Goal: Information Seeking & Learning: Learn about a topic

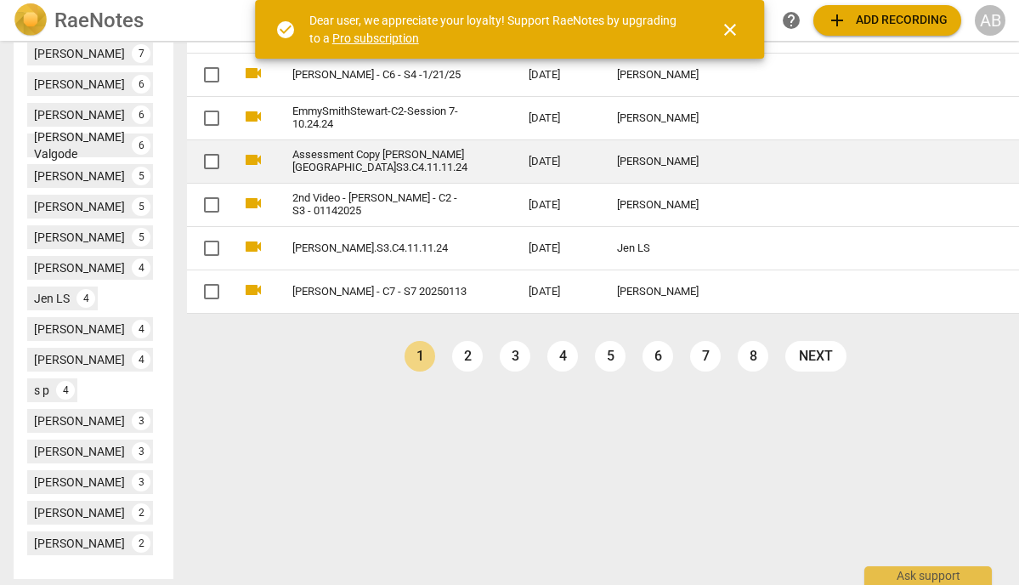
scroll to position [821, 0]
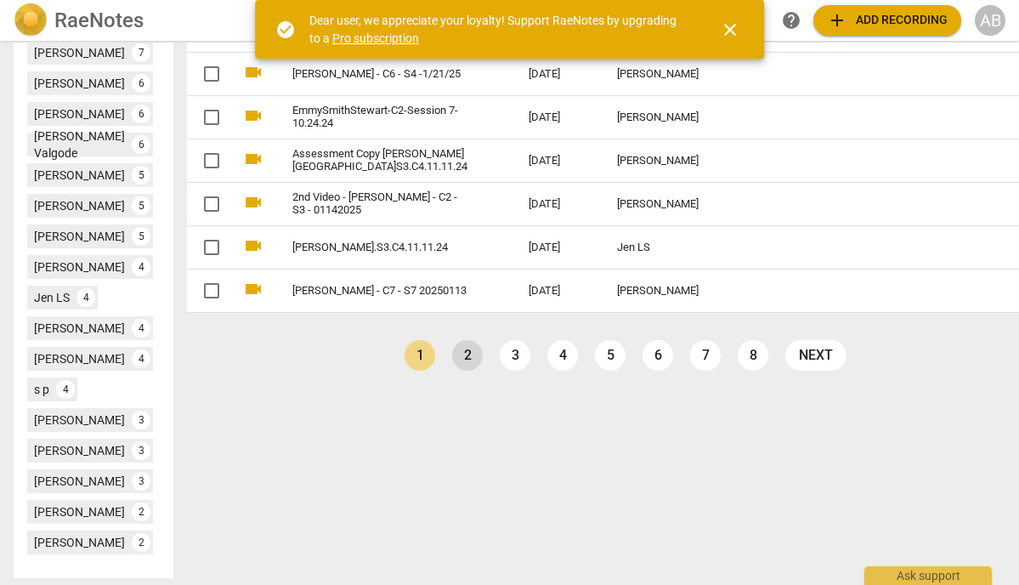
click at [452, 368] on link "2" at bounding box center [467, 355] width 31 height 31
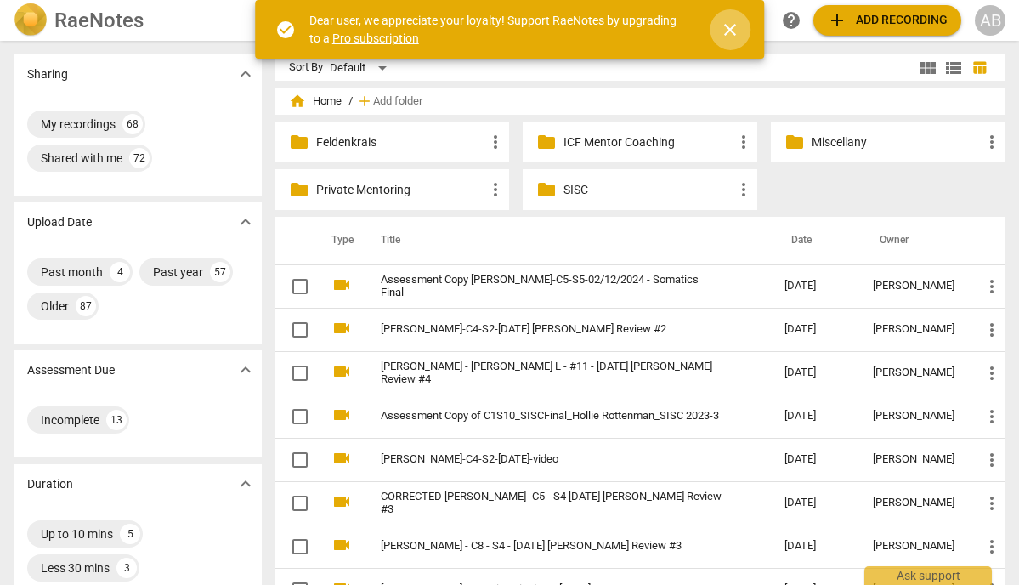
click at [732, 32] on span "close" at bounding box center [730, 30] width 20 height 20
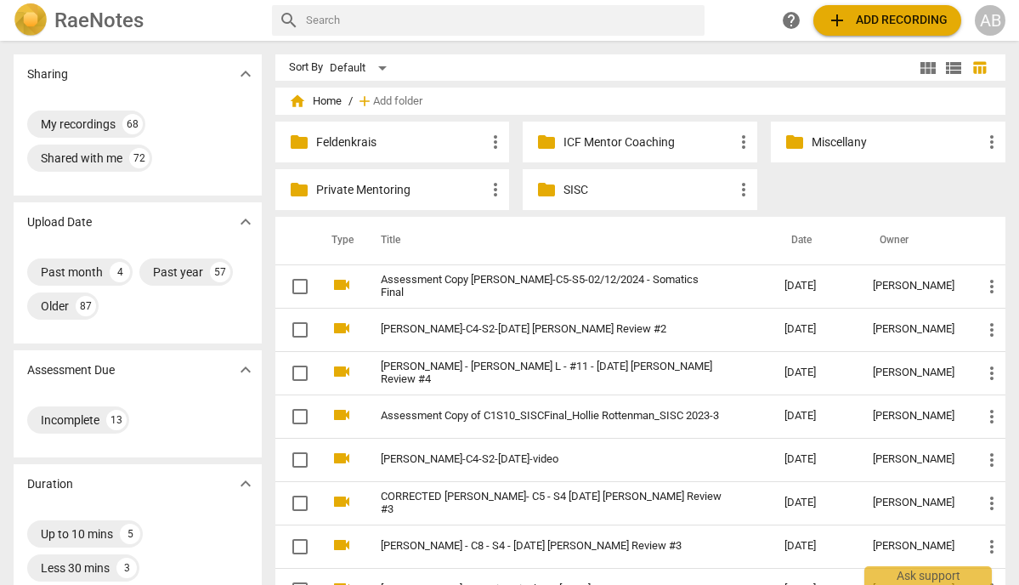
click at [578, 194] on p "SISC" at bounding box center [649, 190] width 170 height 18
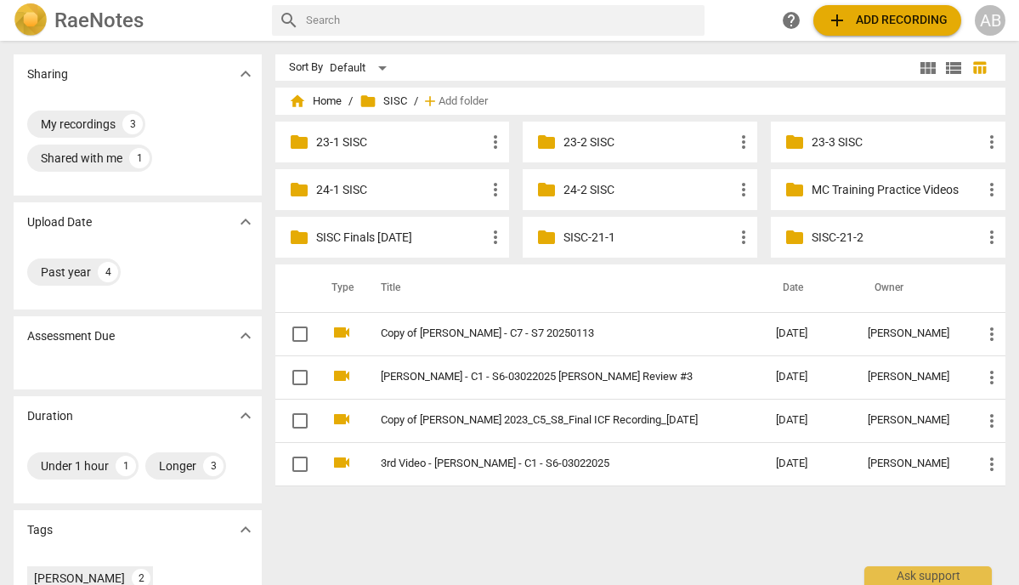
click at [373, 234] on p "SISC Finals [DATE]" at bounding box center [401, 238] width 170 height 18
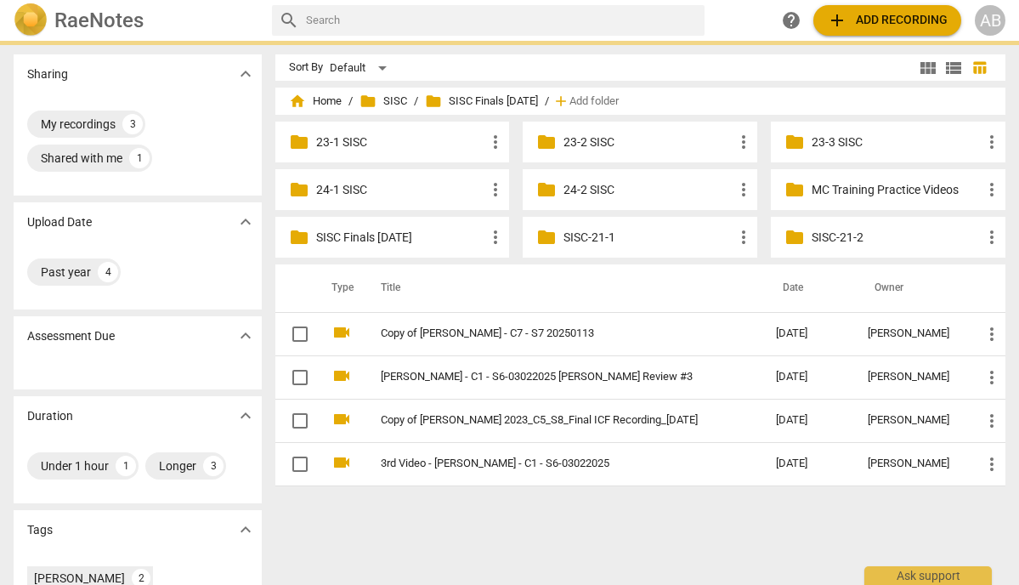
click at [373, 234] on p "SISC Finals [DATE]" at bounding box center [401, 238] width 170 height 18
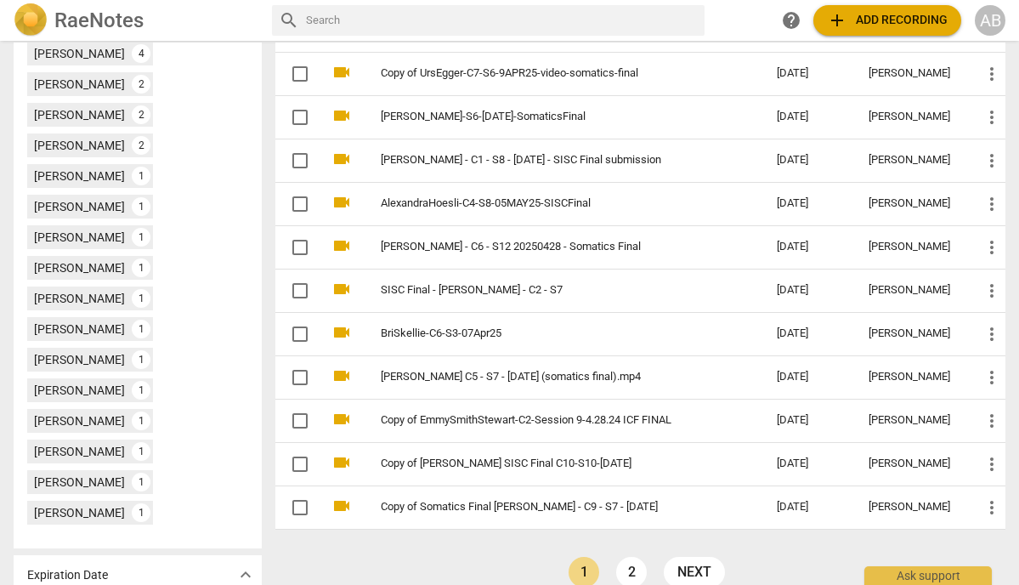
scroll to position [580, 0]
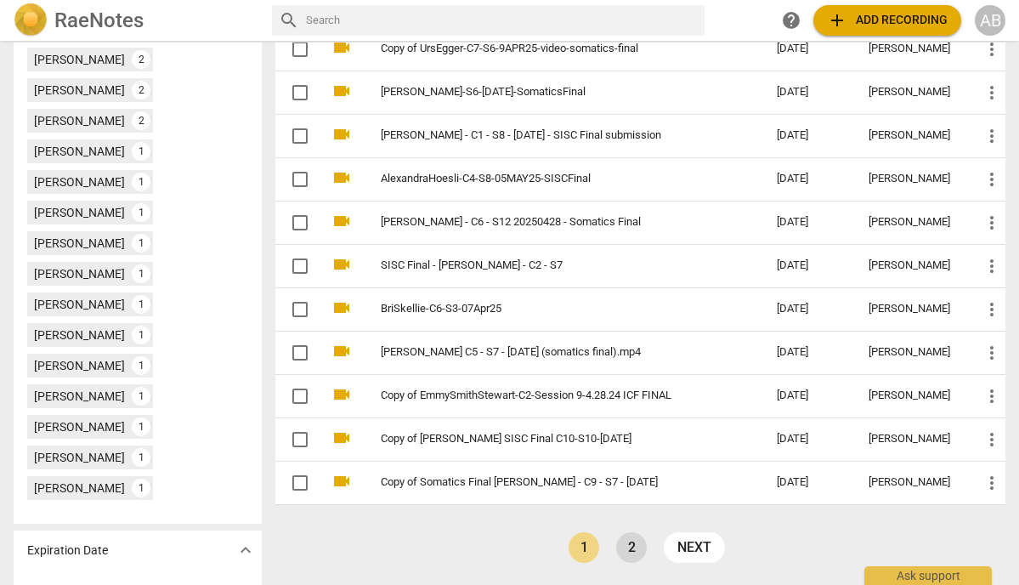
click at [626, 548] on link "2" at bounding box center [631, 547] width 31 height 31
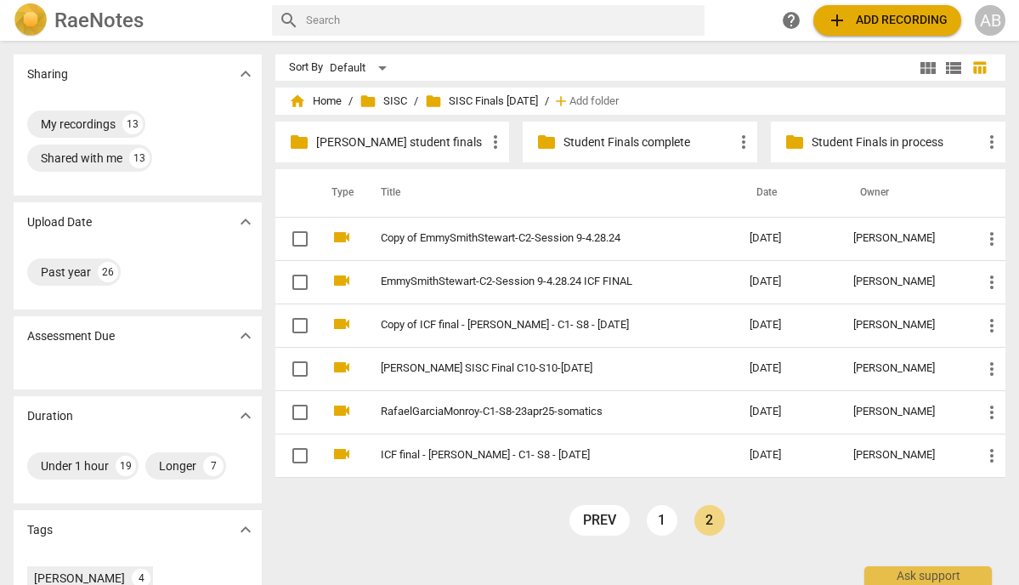
click at [380, 147] on p "[PERSON_NAME] student finals" at bounding box center [401, 142] width 170 height 18
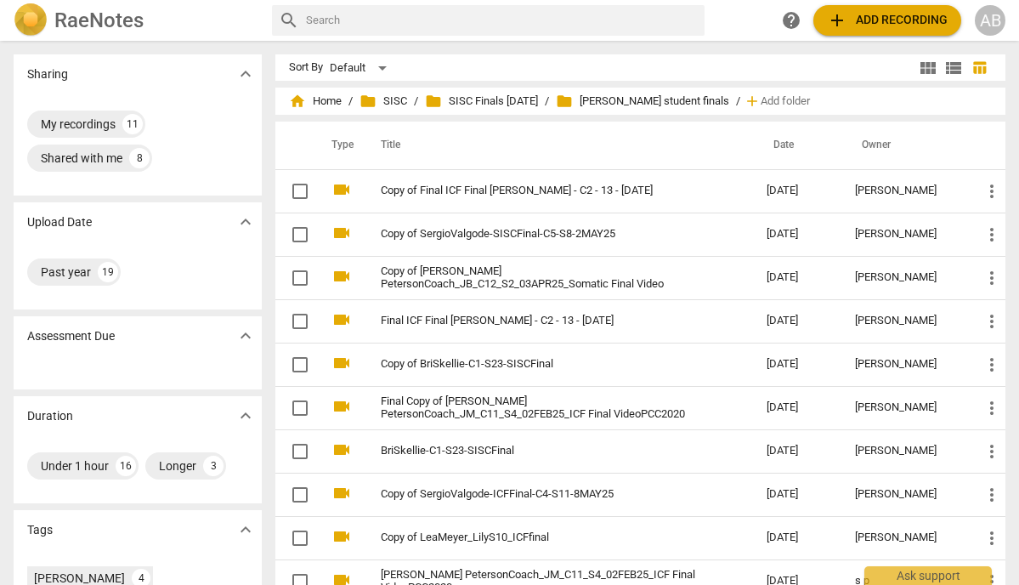
click at [388, 18] on input "text" at bounding box center [502, 20] width 392 height 27
type input "[PERSON_NAME]"
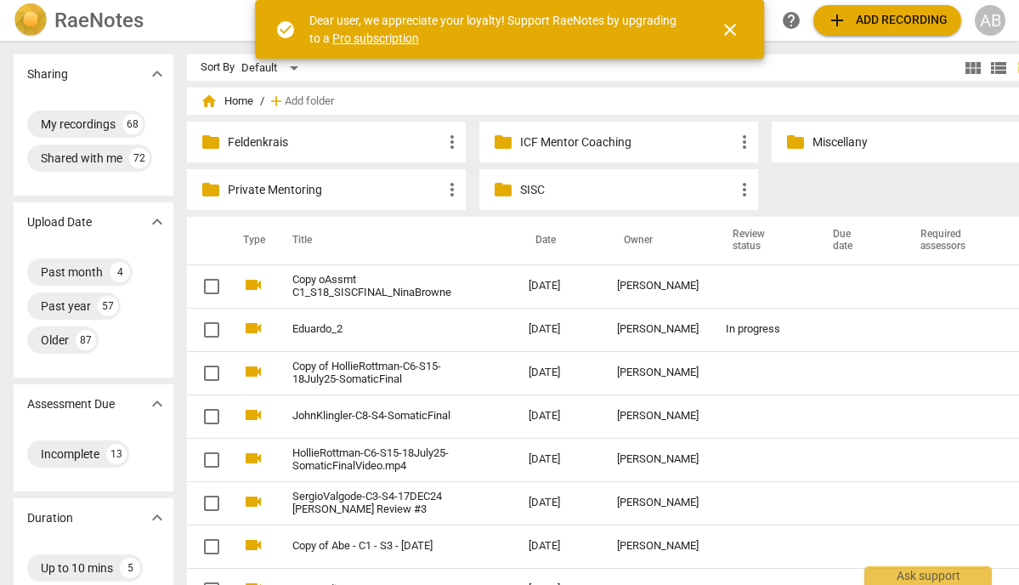
click at [211, 103] on span "home Home" at bounding box center [227, 101] width 53 height 17
click at [201, 104] on span "home" at bounding box center [209, 101] width 17 height 17
click at [201, 102] on span "home" at bounding box center [209, 101] width 17 height 17
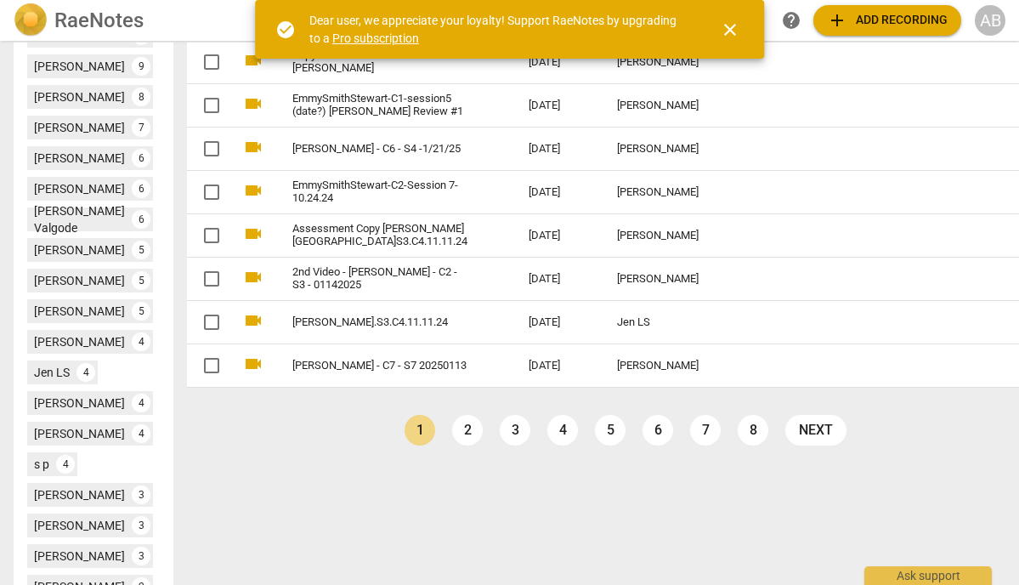
scroll to position [757, 0]
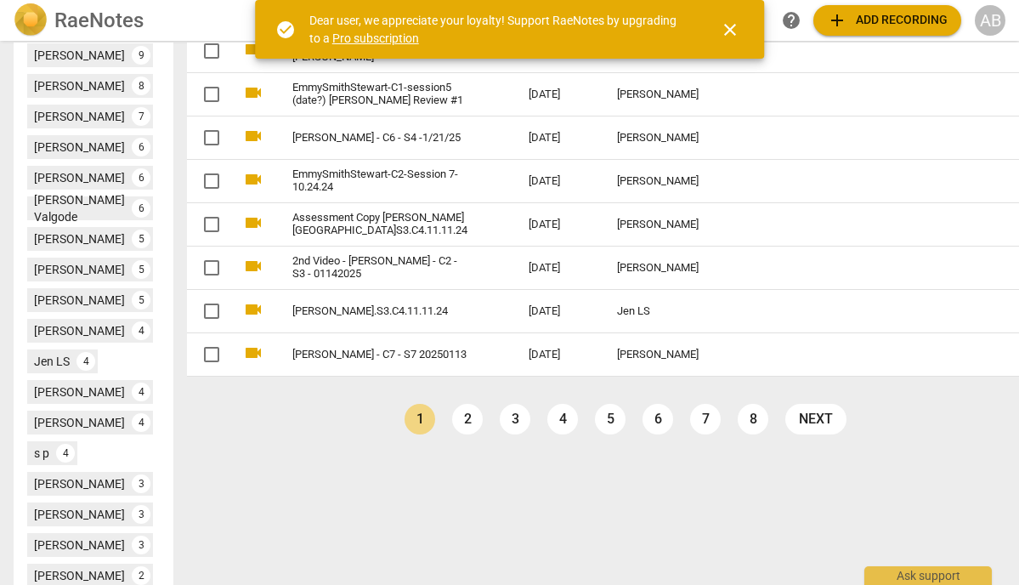
click at [461, 421] on ul "prev 1 2 3 4 5 6 7 8 next" at bounding box center [625, 423] width 459 height 39
click at [452, 421] on link "2" at bounding box center [467, 419] width 31 height 31
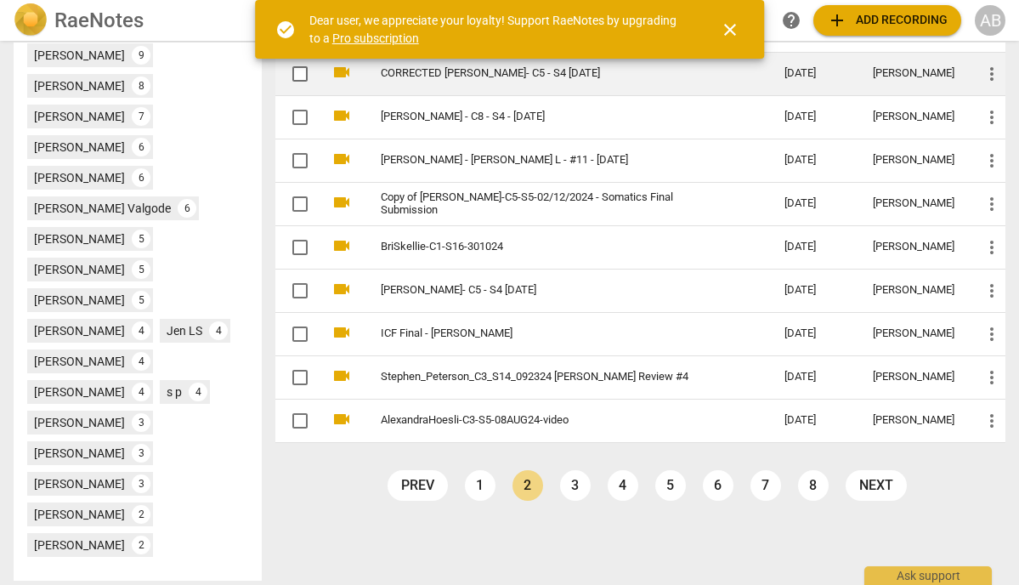
scroll to position [714, 0]
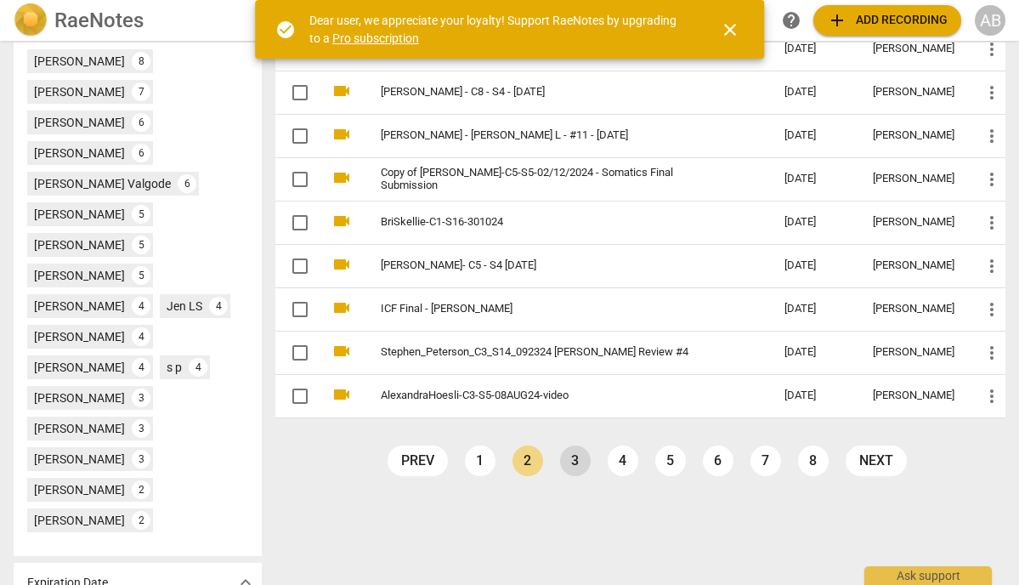
click at [568, 458] on link "3" at bounding box center [575, 460] width 31 height 31
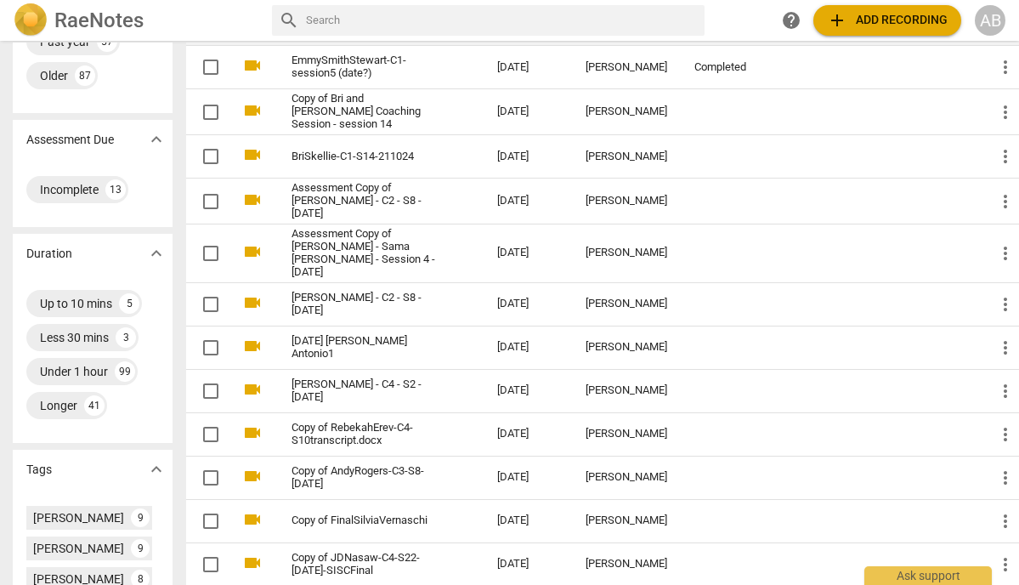
scroll to position [0, 1]
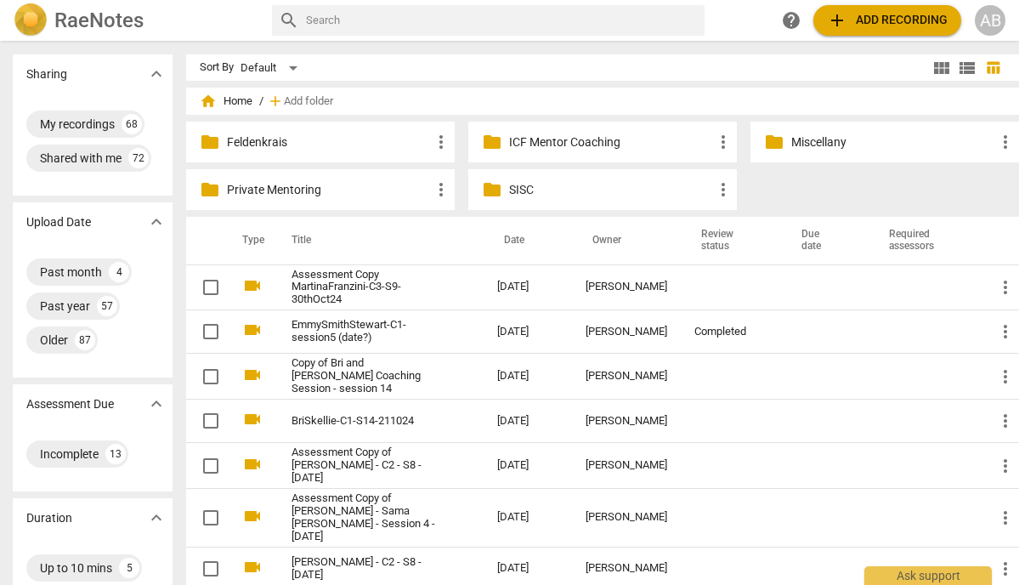
click at [384, 26] on input "text" at bounding box center [502, 20] width 392 height 27
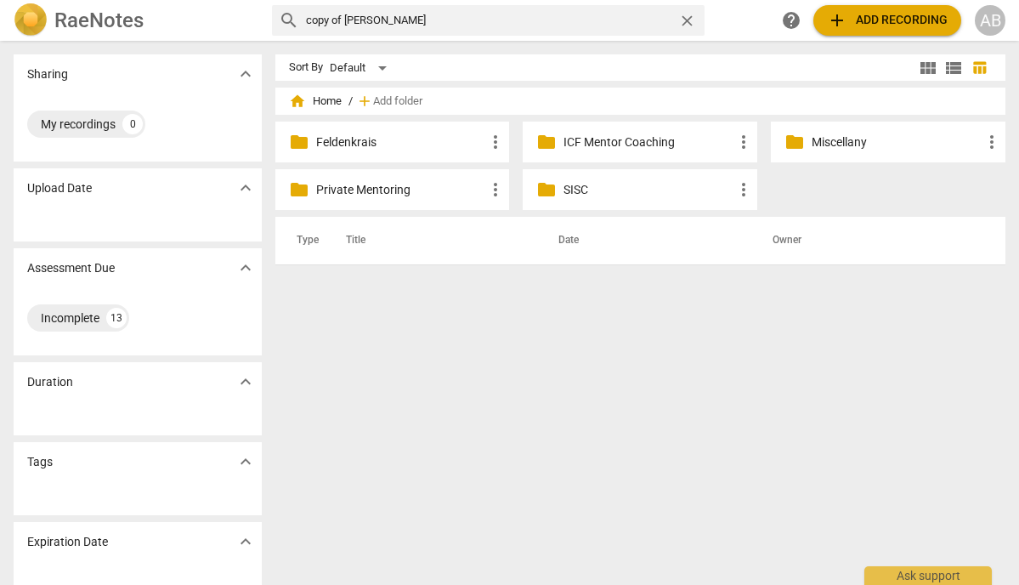
click at [550, 190] on span "folder" at bounding box center [546, 189] width 20 height 20
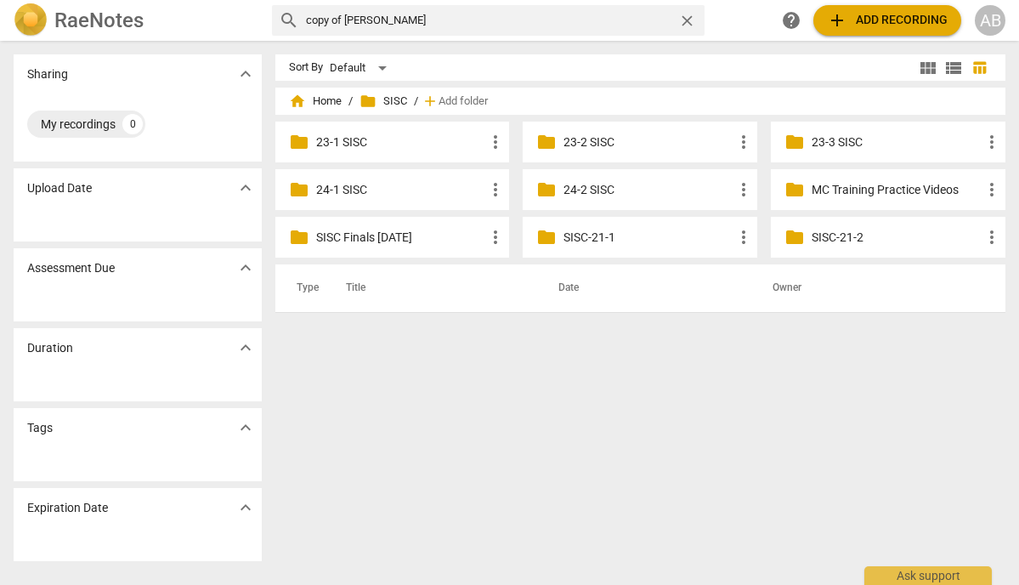
click at [553, 191] on span "folder" at bounding box center [546, 189] width 20 height 20
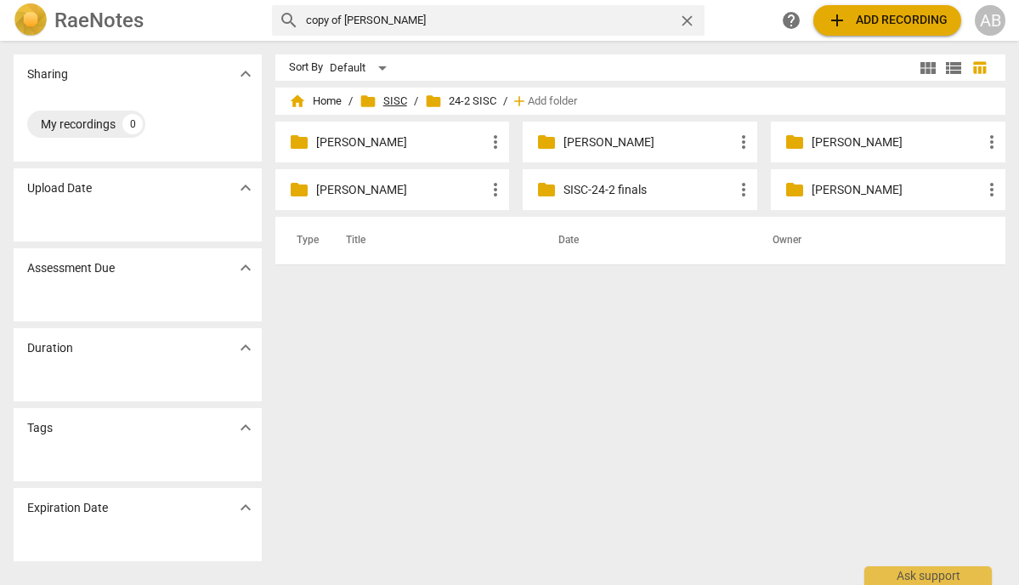
click at [368, 99] on span "folder" at bounding box center [368, 101] width 17 height 17
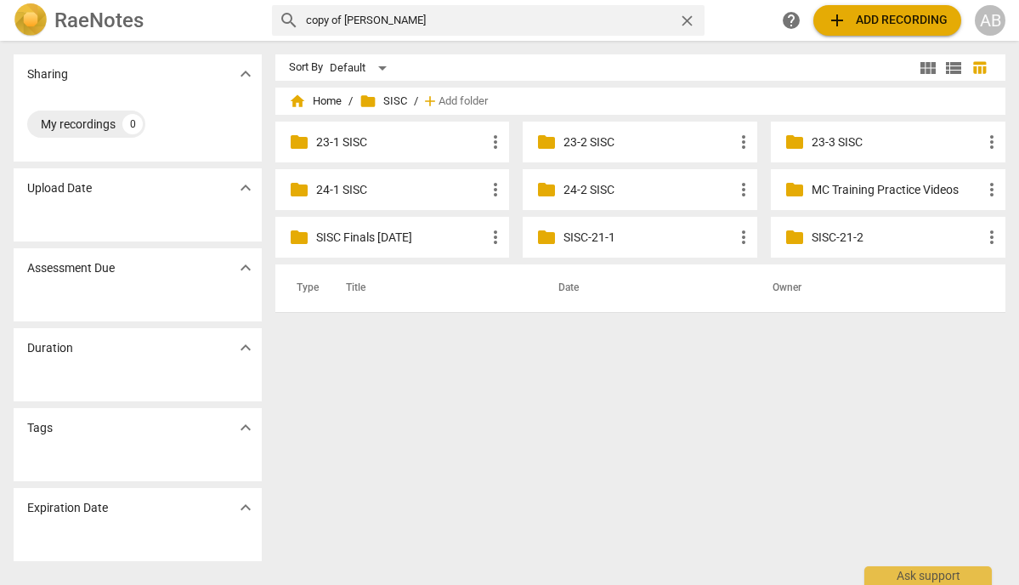
click at [297, 241] on span "folder" at bounding box center [299, 237] width 20 height 20
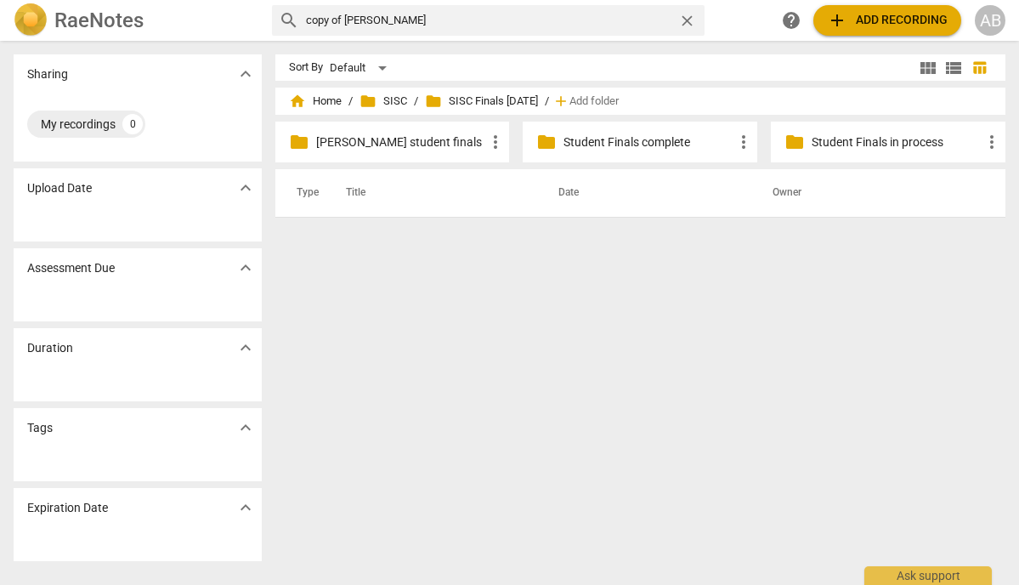
drag, startPoint x: 378, startPoint y: 21, endPoint x: 261, endPoint y: 21, distance: 117.3
click at [306, 21] on input "copy of molly" at bounding box center [489, 20] width 366 height 27
type input "assmt"
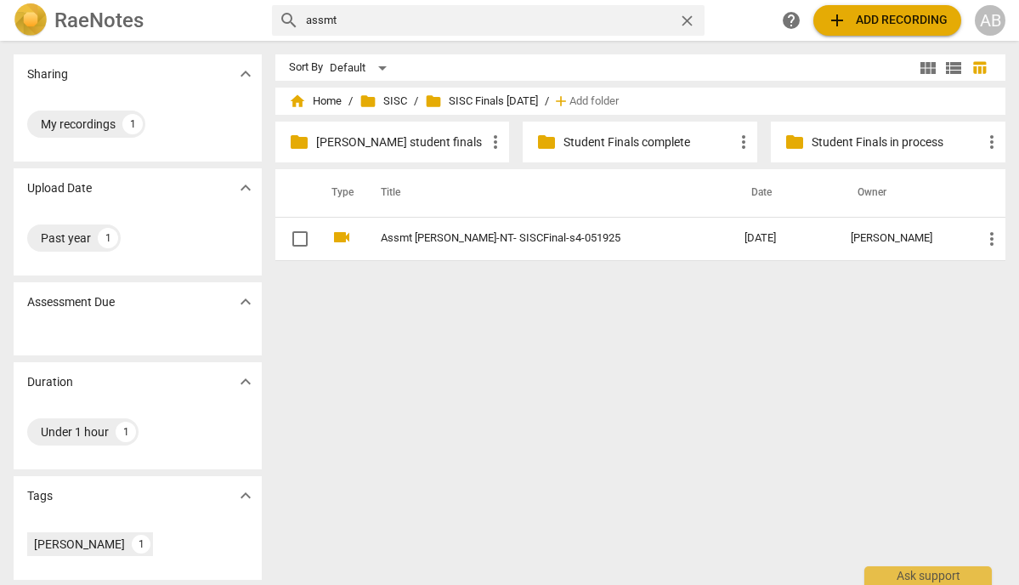
click at [690, 23] on span "close" at bounding box center [687, 21] width 18 height 18
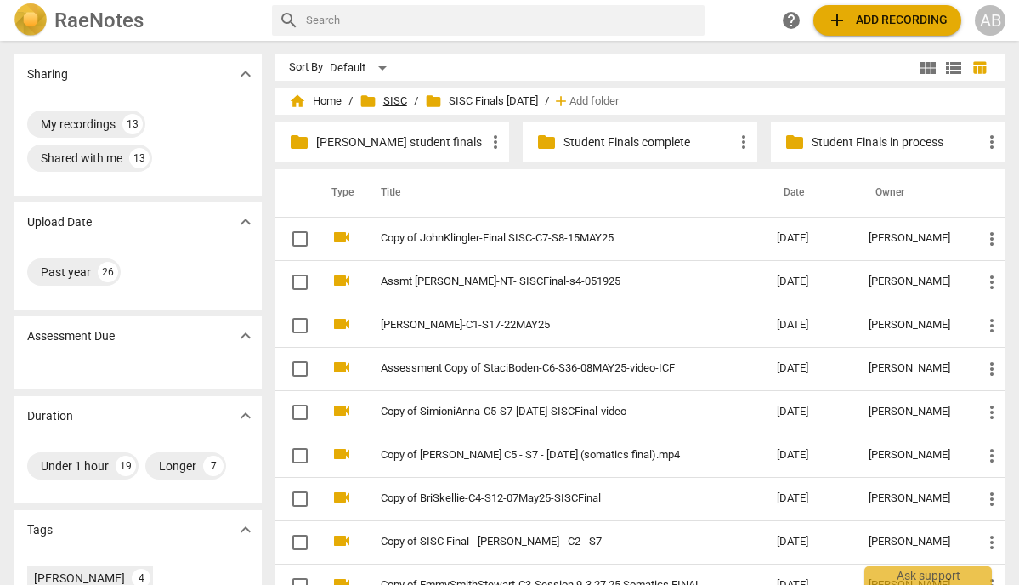
click at [371, 99] on span "folder" at bounding box center [368, 101] width 17 height 17
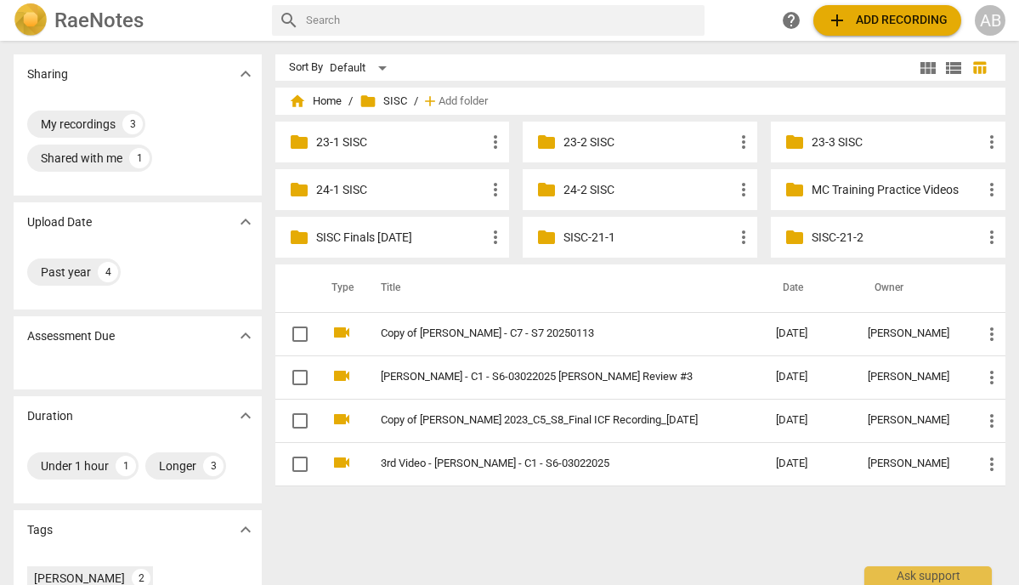
click at [339, 21] on input "text" at bounding box center [502, 20] width 392 height 27
type input "assmt"
click at [325, 100] on span "home Home" at bounding box center [315, 101] width 53 height 17
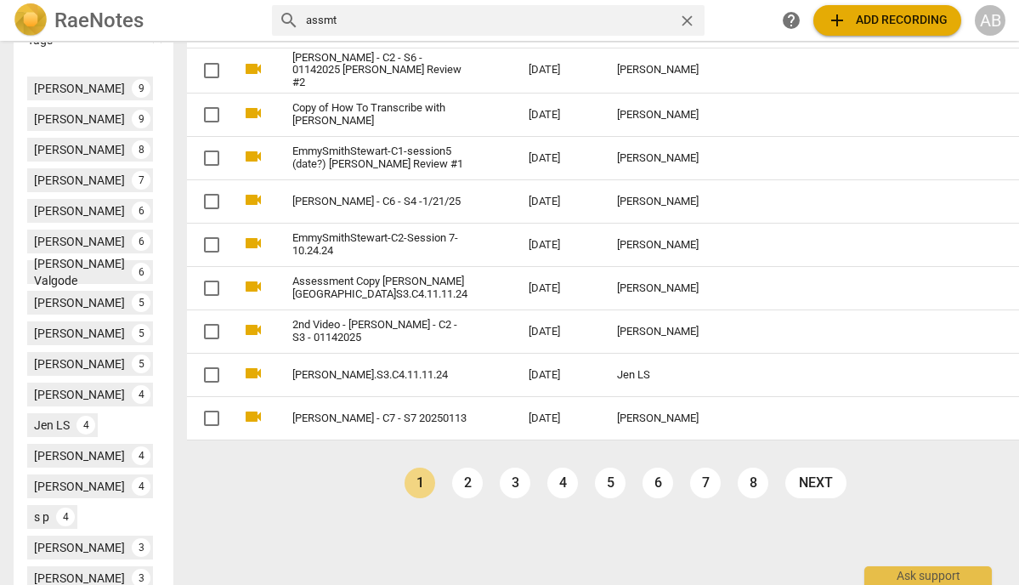
scroll to position [703, 0]
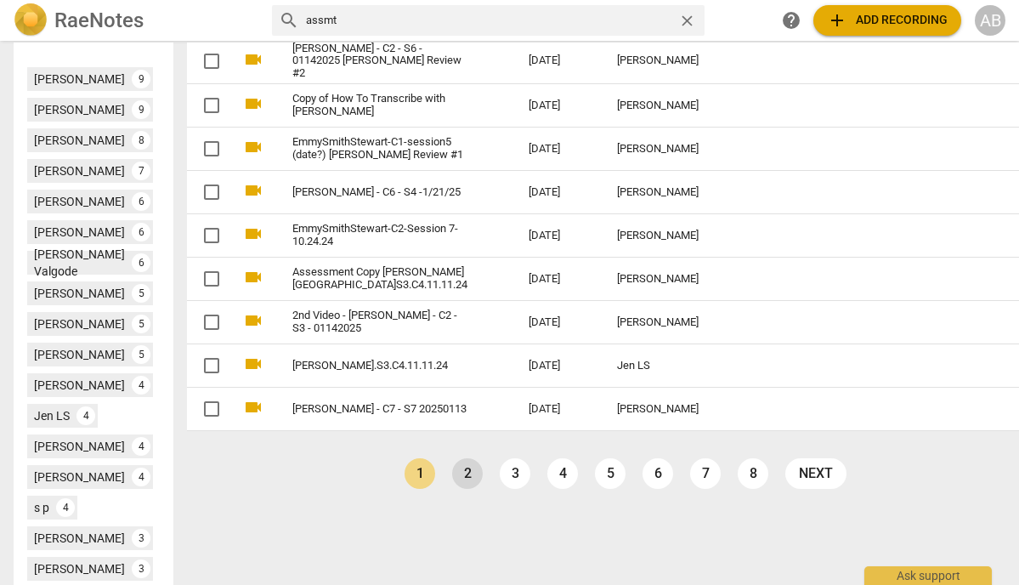
click at [452, 479] on link "2" at bounding box center [467, 473] width 31 height 31
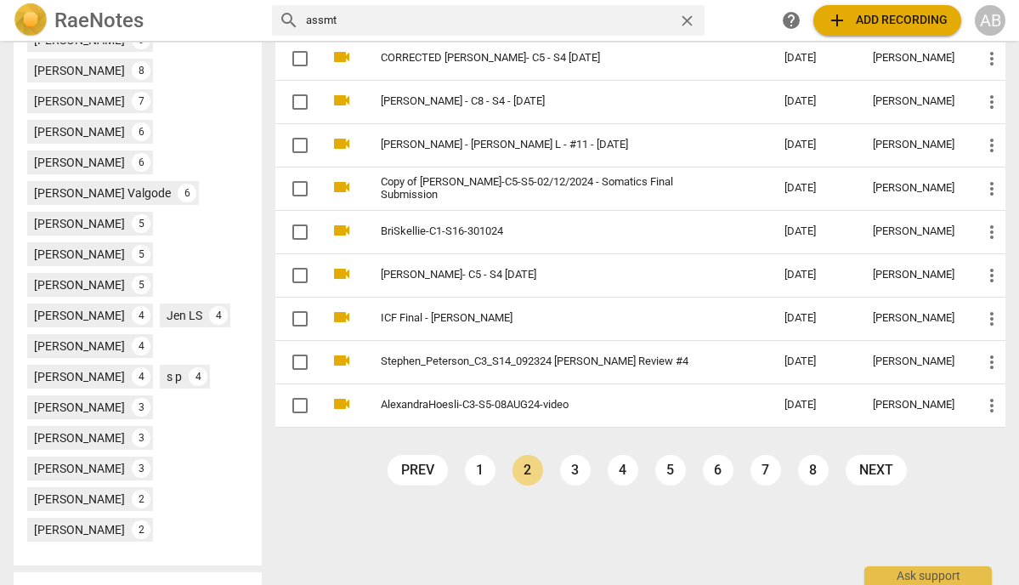
scroll to position [714, 0]
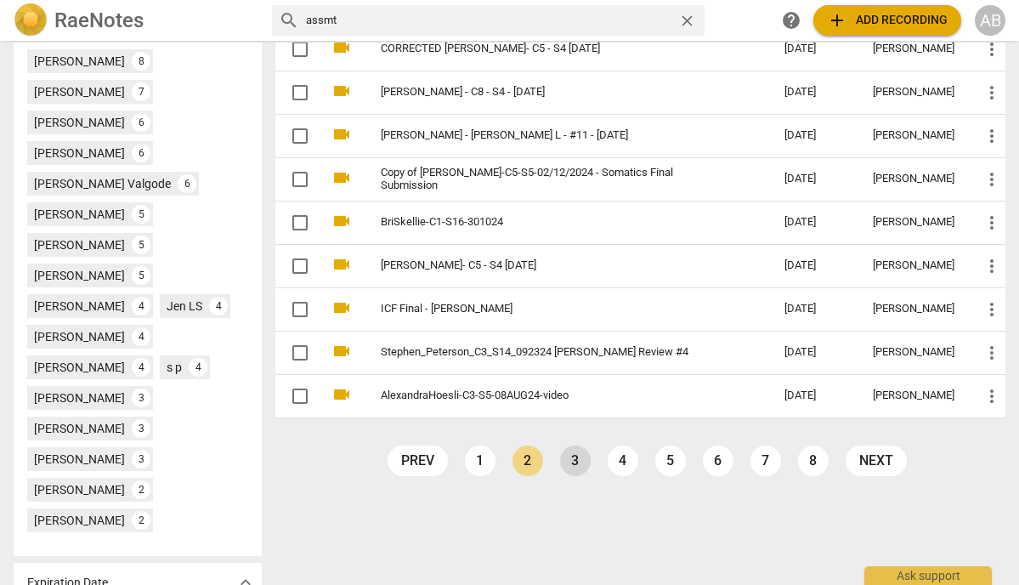
click at [574, 455] on link "3" at bounding box center [575, 460] width 31 height 31
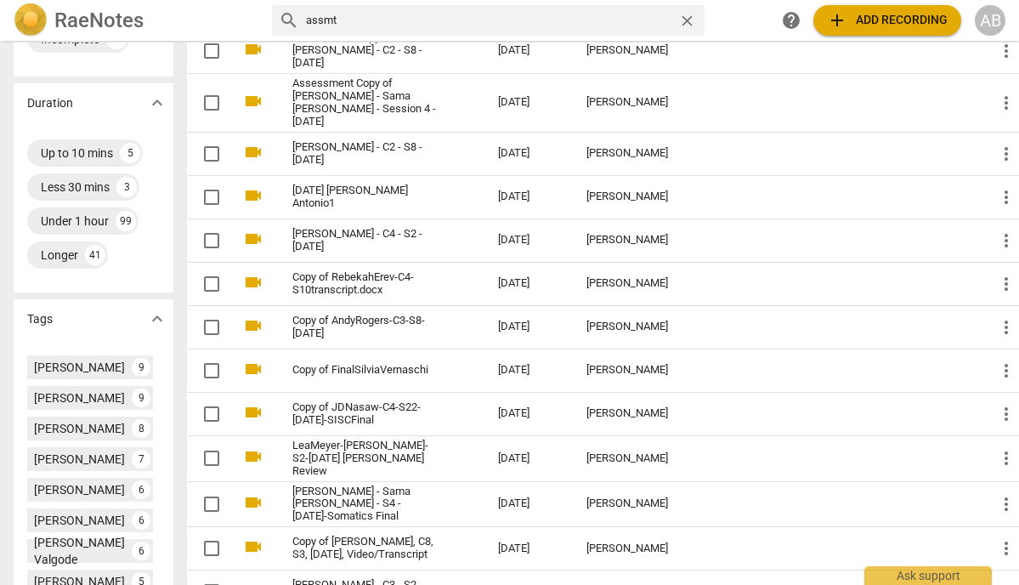
scroll to position [425, 0]
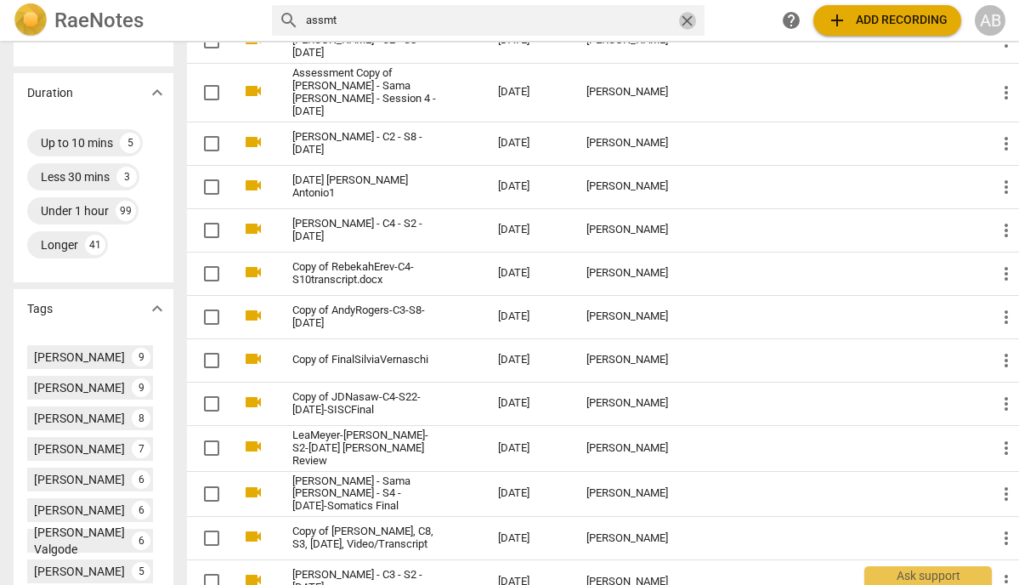
click at [686, 14] on span "close" at bounding box center [687, 21] width 18 height 18
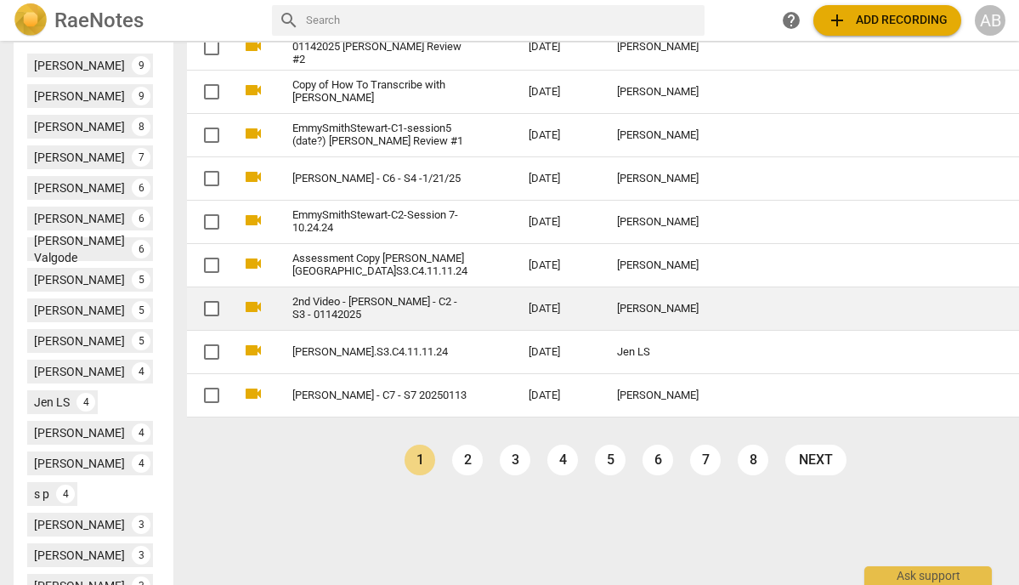
scroll to position [718, 0]
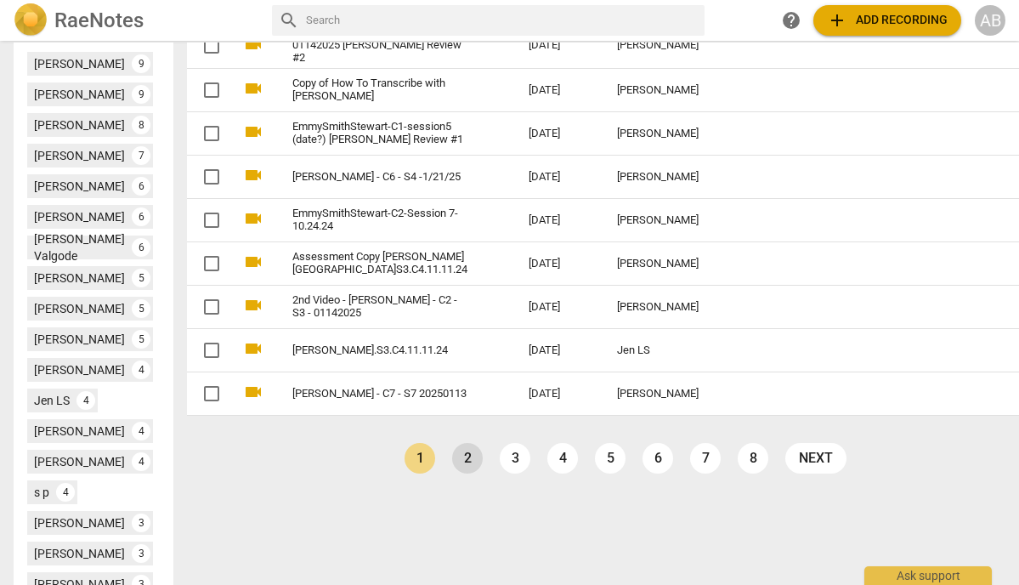
click at [452, 464] on link "2" at bounding box center [467, 458] width 31 height 31
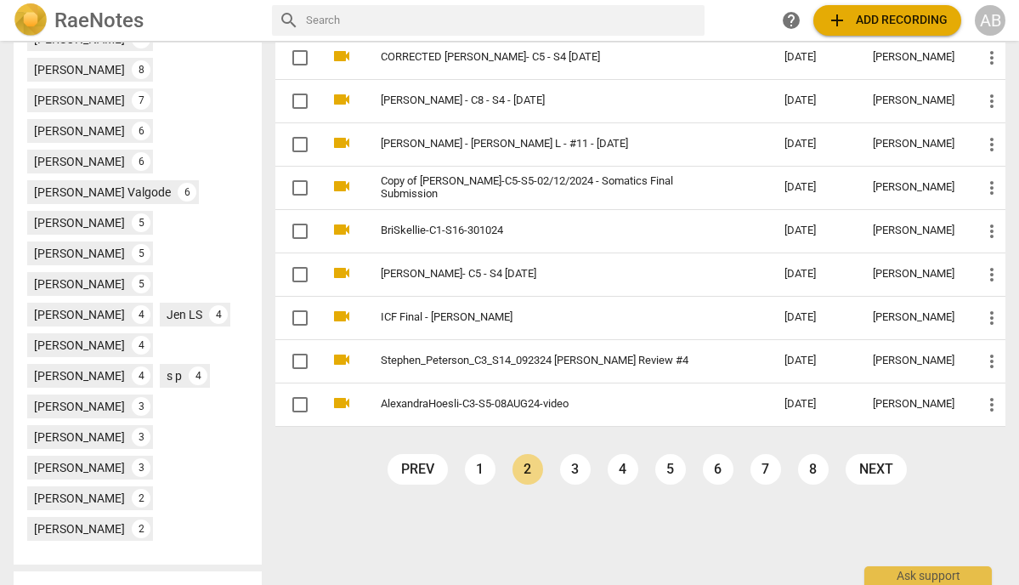
scroll to position [714, 0]
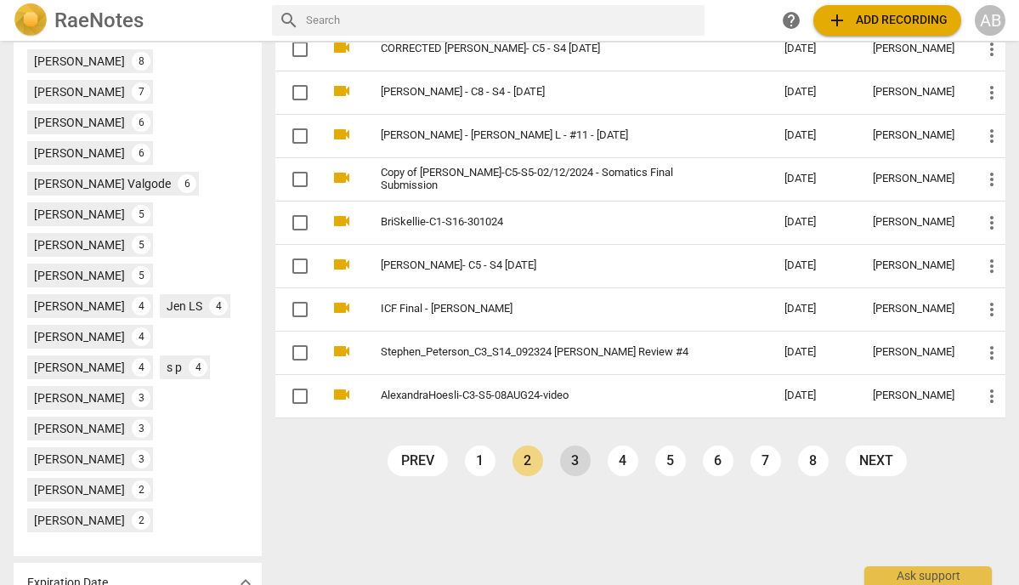
click at [577, 461] on link "3" at bounding box center [575, 460] width 31 height 31
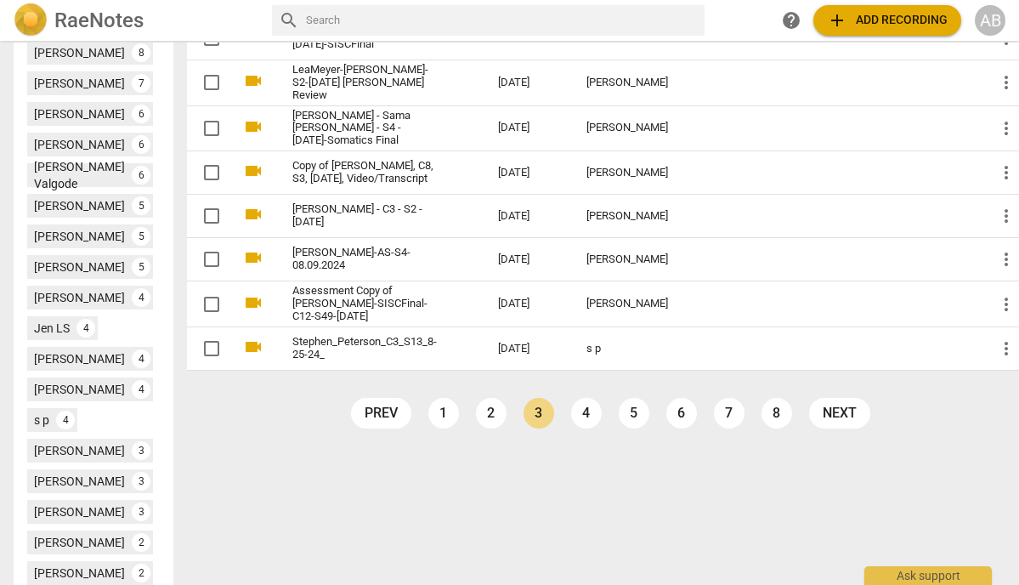
scroll to position [801, 0]
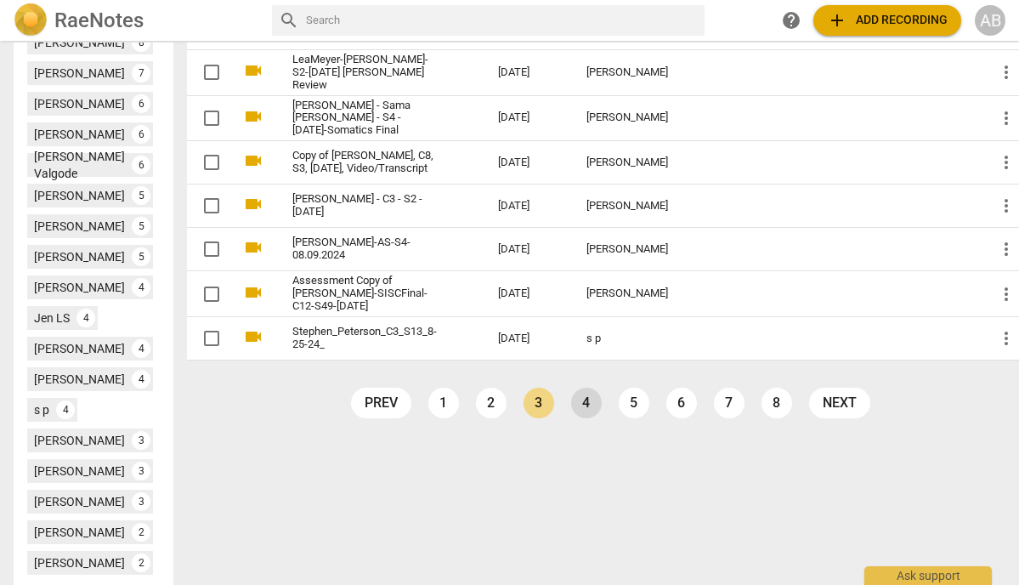
click at [580, 388] on link "4" at bounding box center [586, 403] width 31 height 31
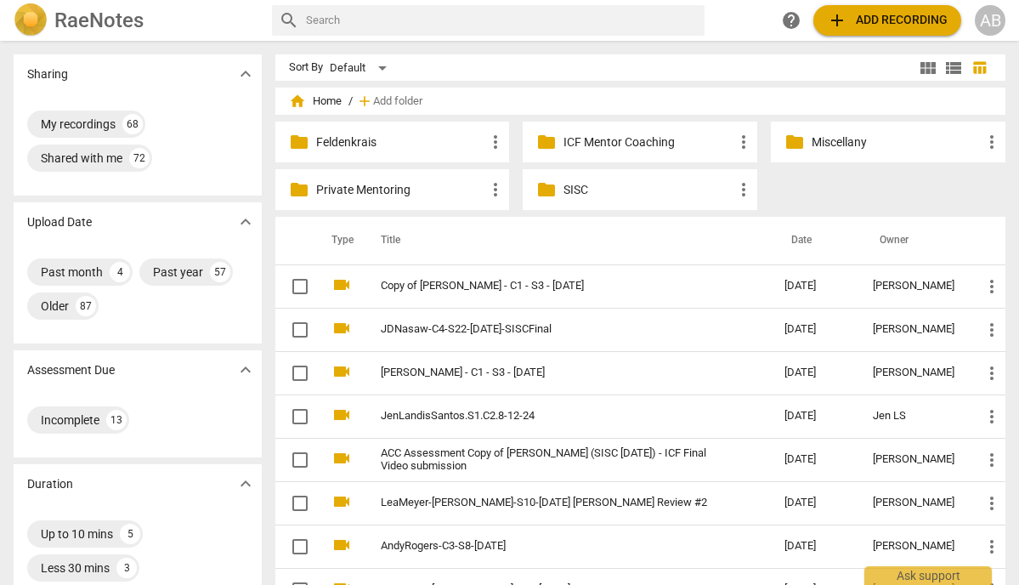
click at [298, 102] on span "home" at bounding box center [297, 101] width 17 height 17
click at [298, 103] on span "home" at bounding box center [297, 101] width 17 height 17
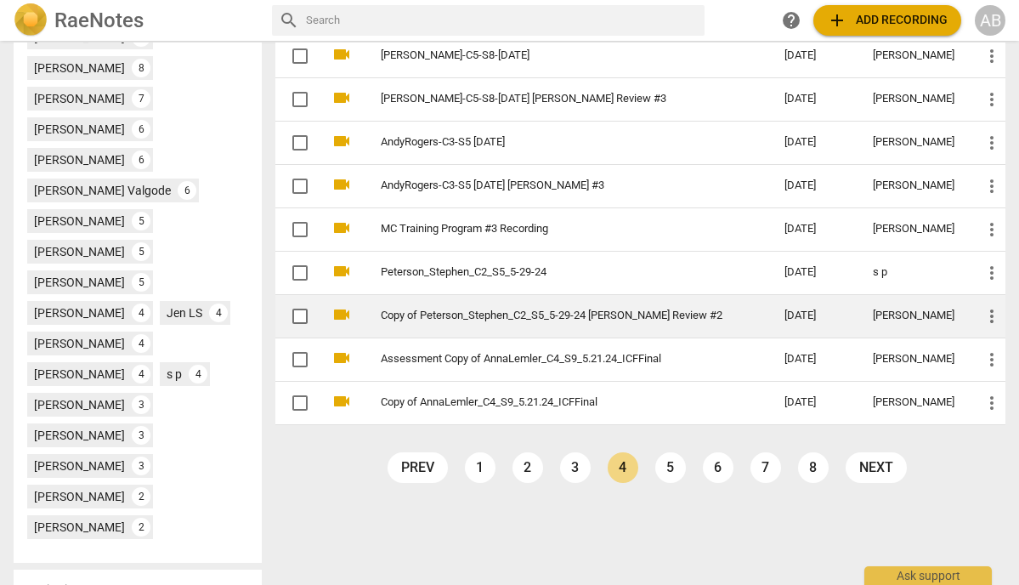
scroll to position [714, 0]
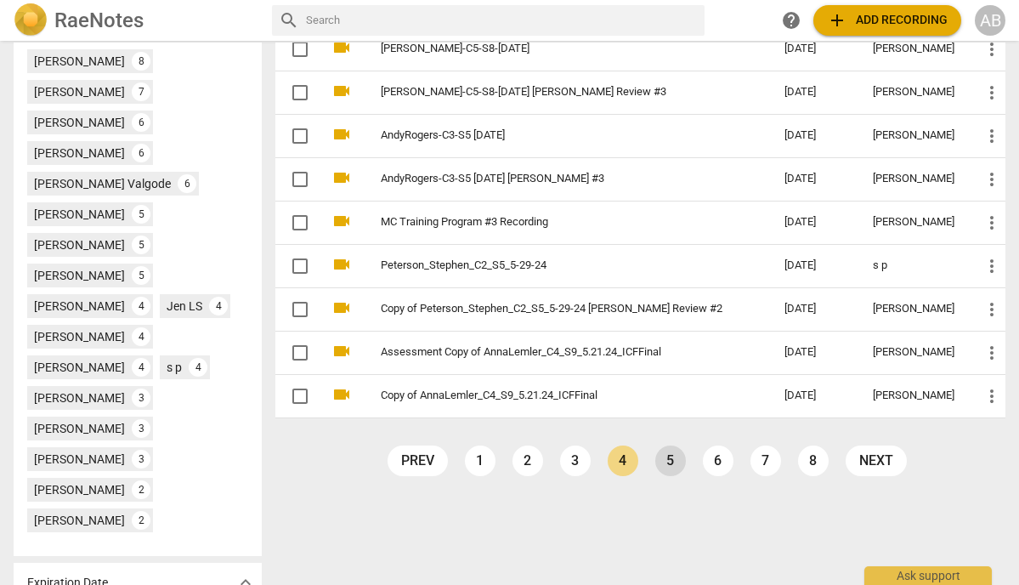
click at [672, 461] on link "5" at bounding box center [670, 460] width 31 height 31
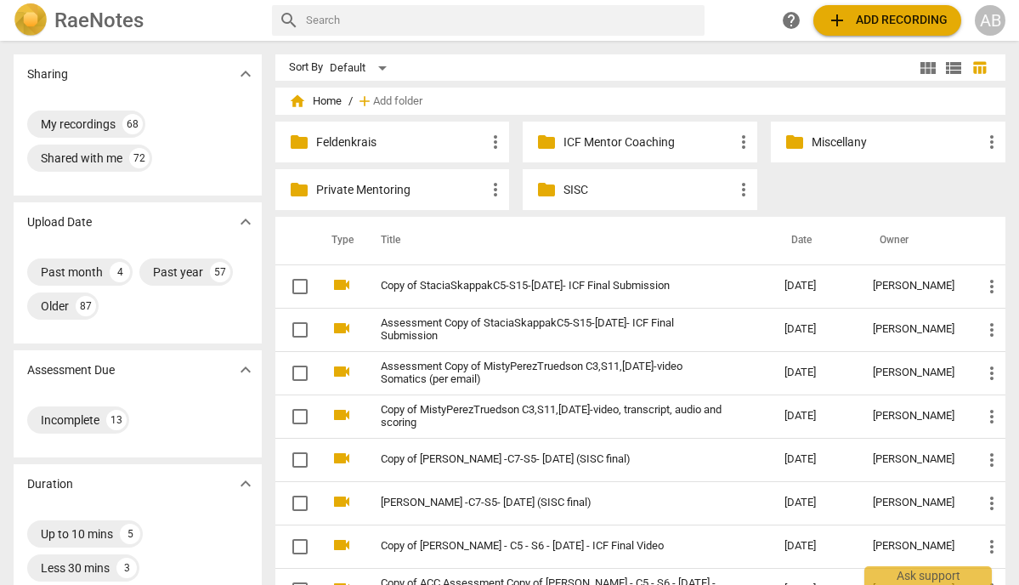
click at [320, 103] on span "home Home" at bounding box center [315, 101] width 53 height 17
click at [296, 103] on span "home" at bounding box center [297, 101] width 17 height 17
click at [551, 191] on span "folder" at bounding box center [546, 189] width 20 height 20
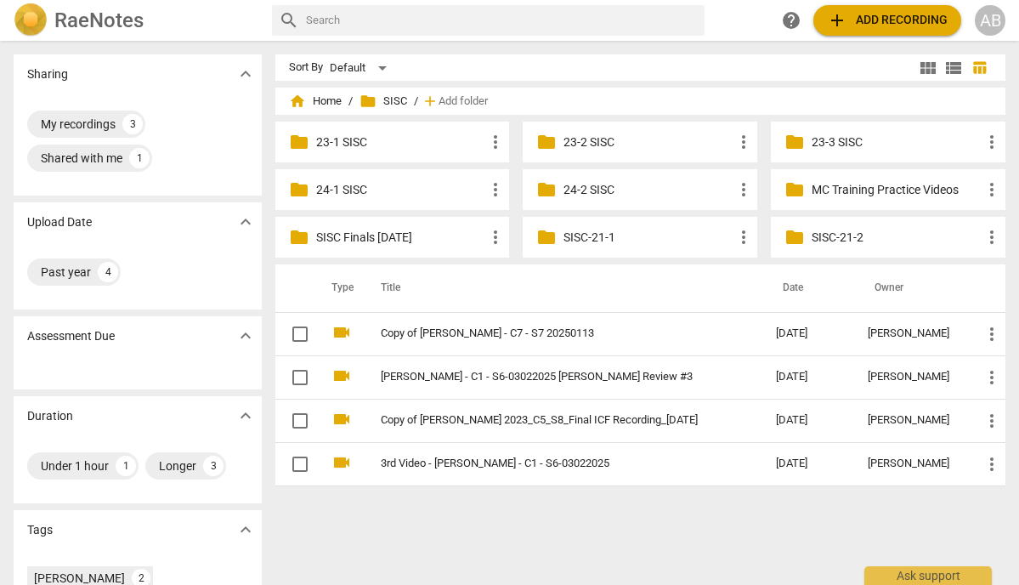
click at [301, 239] on span "folder" at bounding box center [299, 237] width 20 height 20
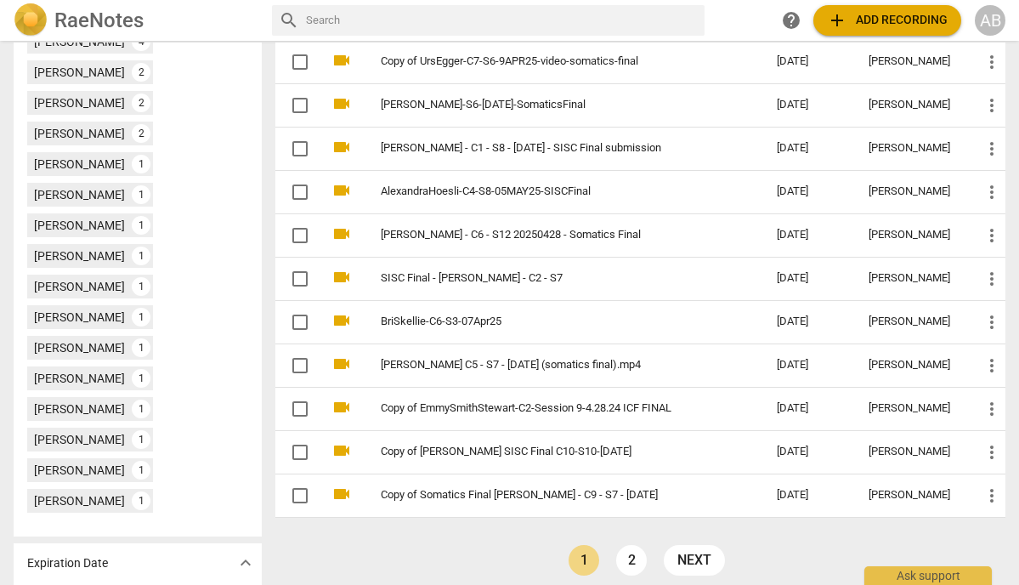
scroll to position [580, 0]
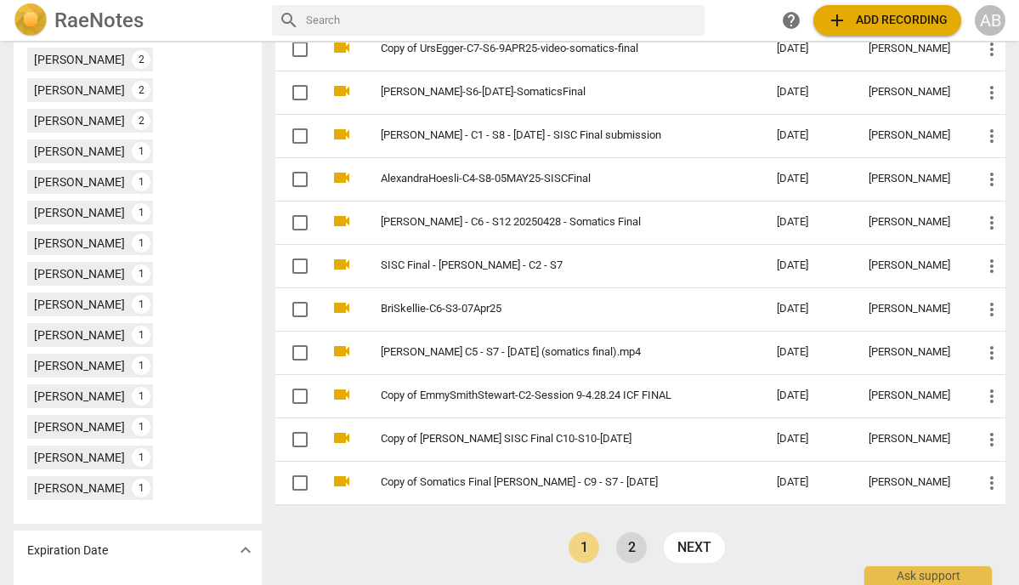
click at [630, 546] on link "2" at bounding box center [631, 547] width 31 height 31
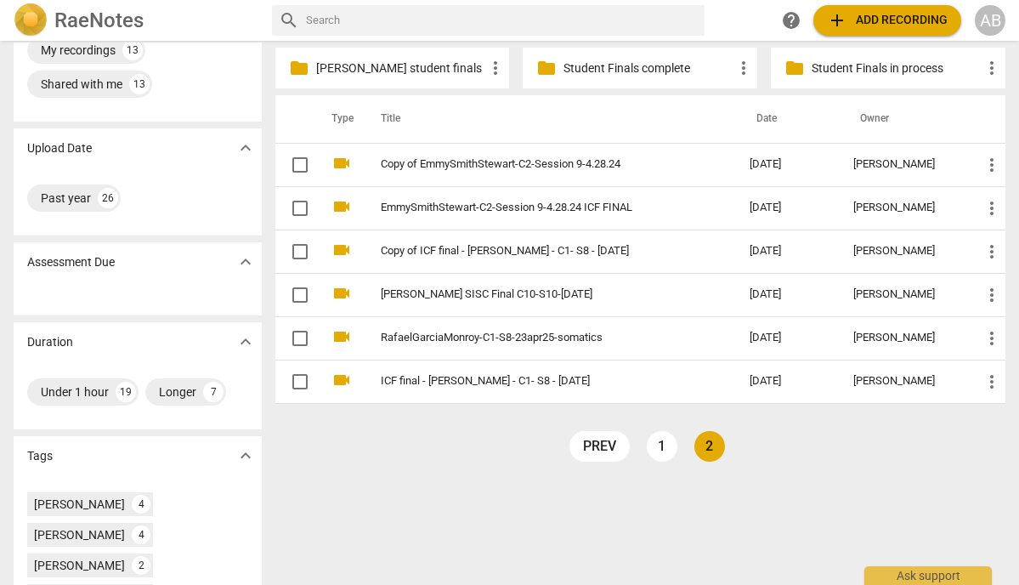
scroll to position [77, 0]
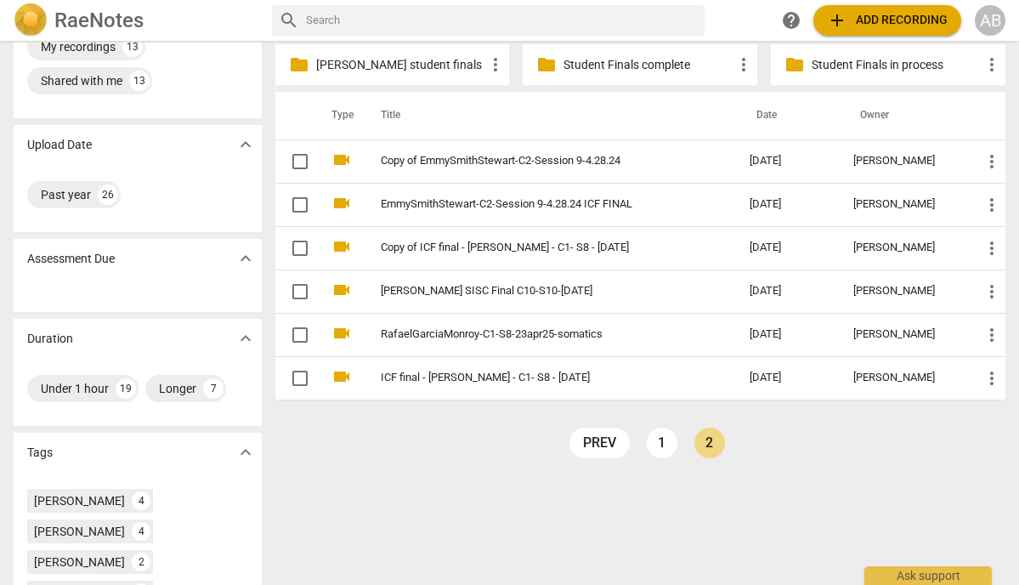
click at [603, 66] on p "Student Finals complete" at bounding box center [649, 65] width 170 height 18
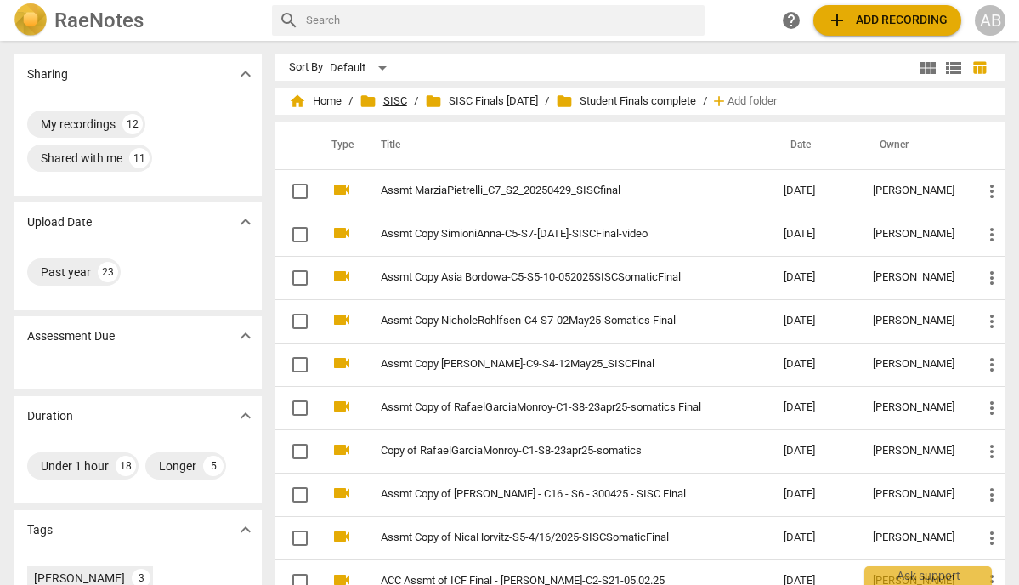
click at [371, 105] on span "folder" at bounding box center [368, 101] width 17 height 17
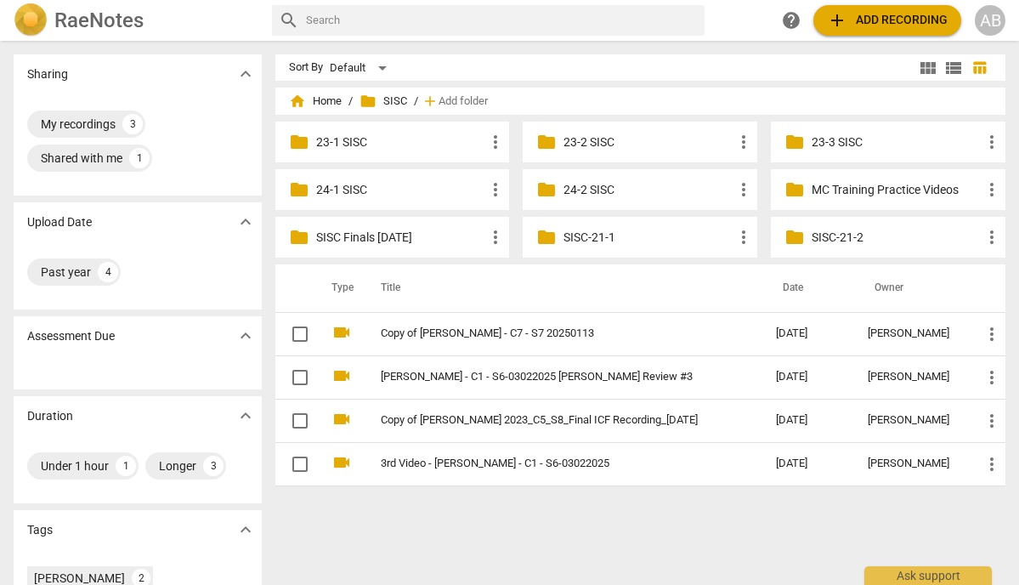
click at [376, 100] on span "folder" at bounding box center [368, 101] width 17 height 17
click at [295, 244] on span "folder" at bounding box center [299, 237] width 20 height 20
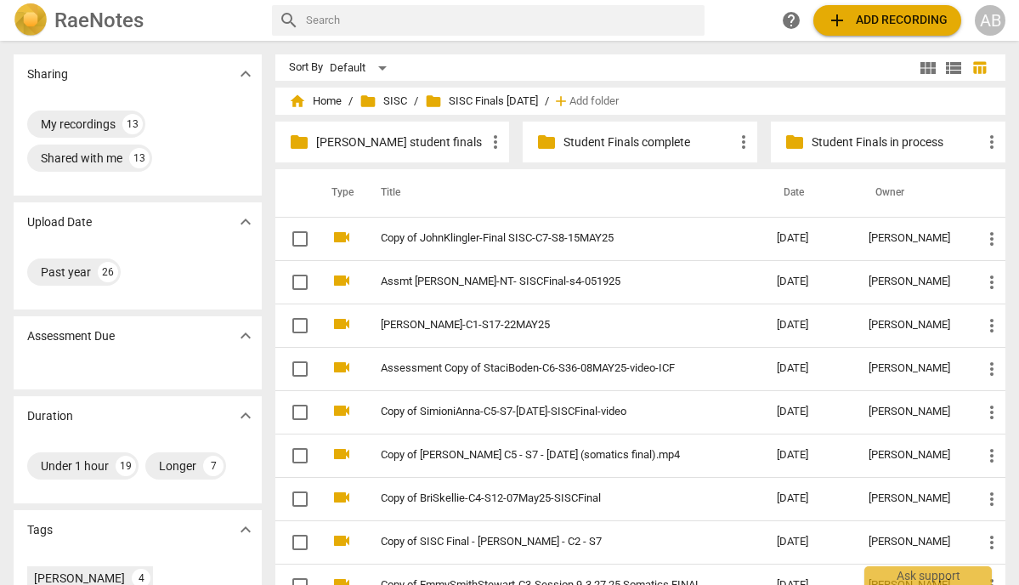
click at [790, 139] on span "folder" at bounding box center [795, 142] width 20 height 20
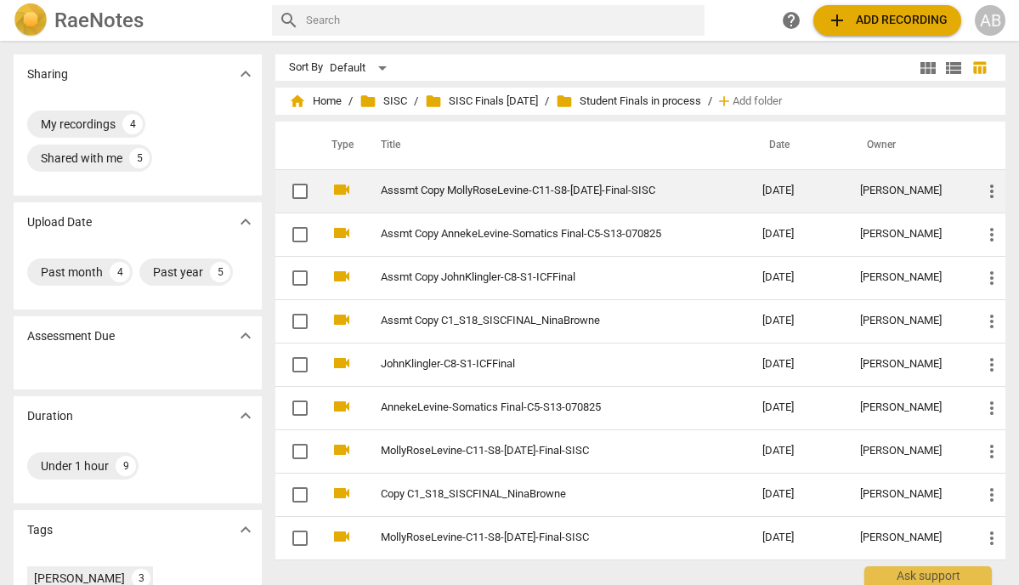
click at [476, 195] on link "Asssmt Copy MollyRoseLevine-C11-S8-24JUNE2025-Final-SISC" at bounding box center [541, 190] width 320 height 13
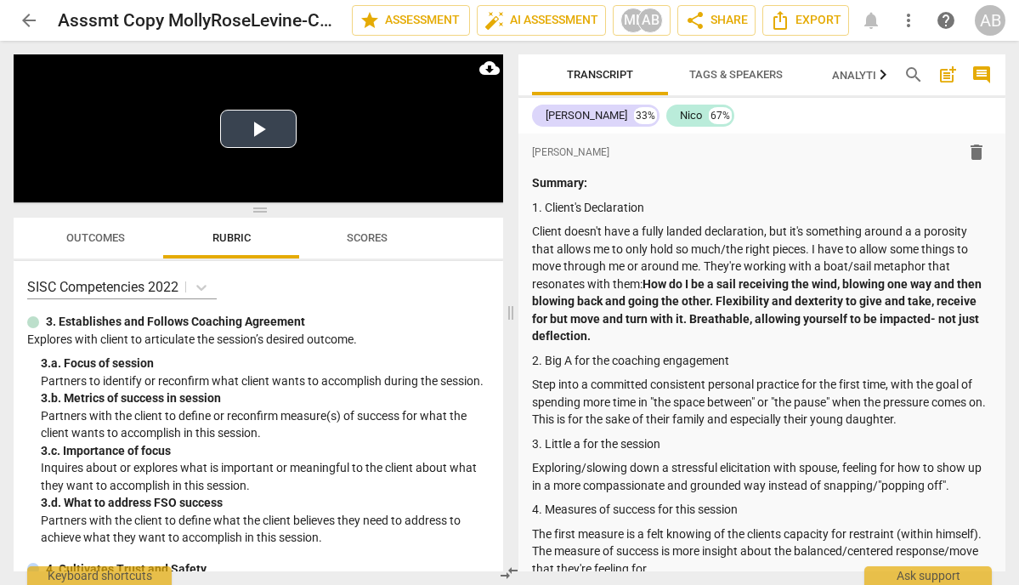
click at [264, 136] on button "Play Video" at bounding box center [258, 129] width 77 height 38
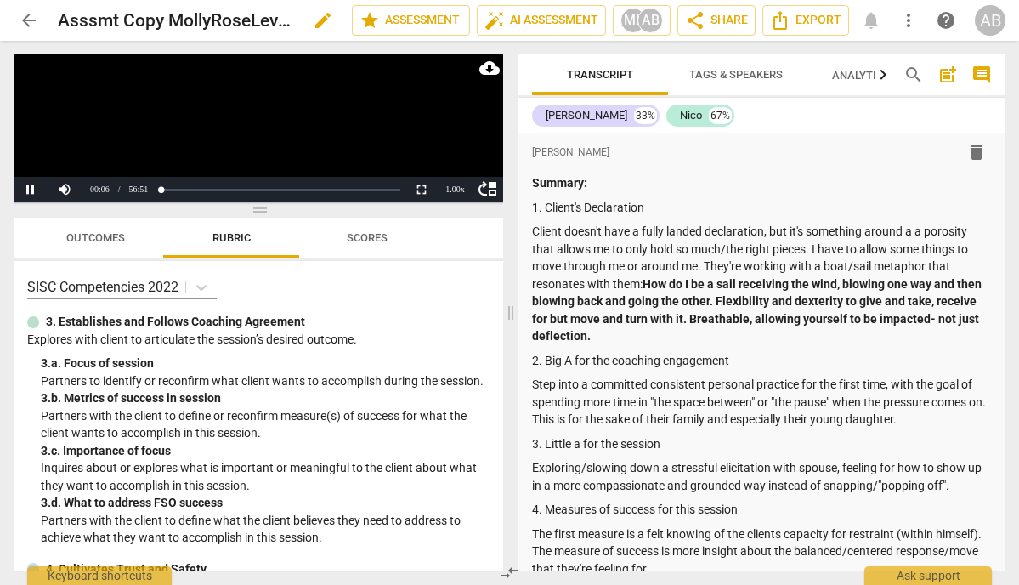
click at [213, 24] on h2 "Asssmt Copy MollyRoseLevine-C11-S8-24JUNE2025-Final-SISC" at bounding box center [176, 20] width 236 height 21
click at [322, 17] on span "edit" at bounding box center [323, 20] width 20 height 20
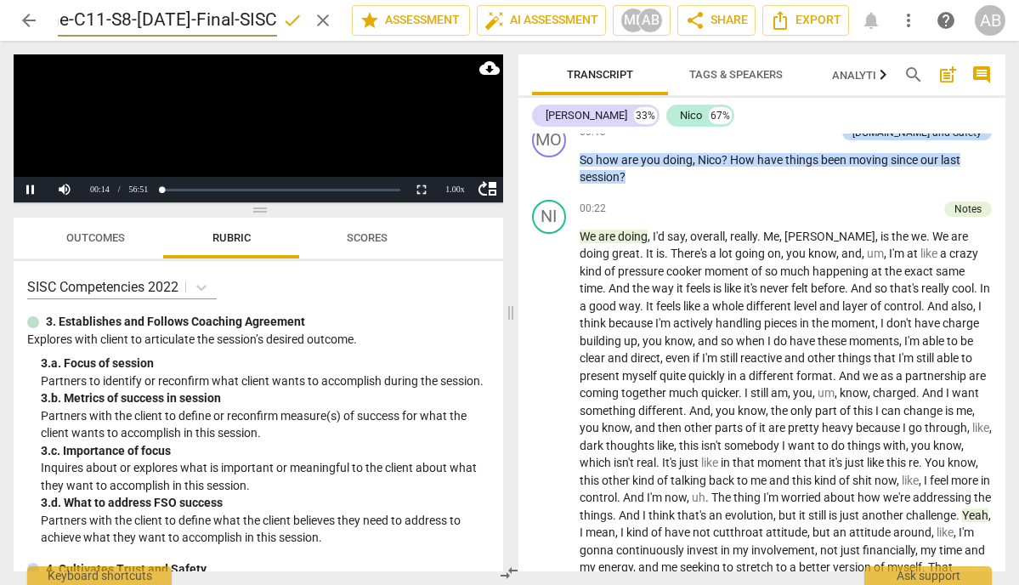
click at [448, 291] on div "SISC Competencies 2022" at bounding box center [258, 287] width 462 height 25
click at [31, 189] on button "Pause" at bounding box center [31, 190] width 34 height 26
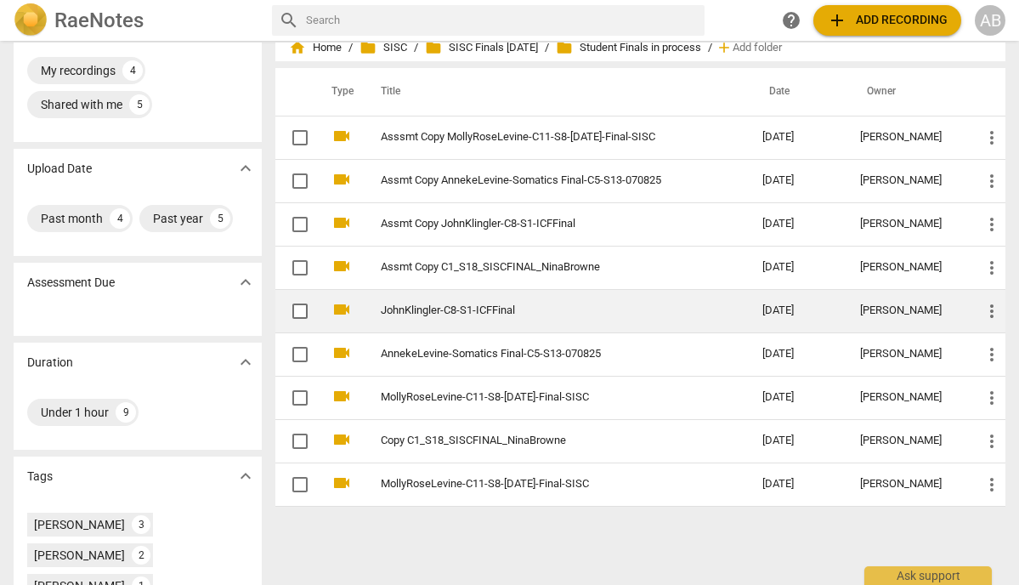
scroll to position [50, 0]
